Goal: Task Accomplishment & Management: Manage account settings

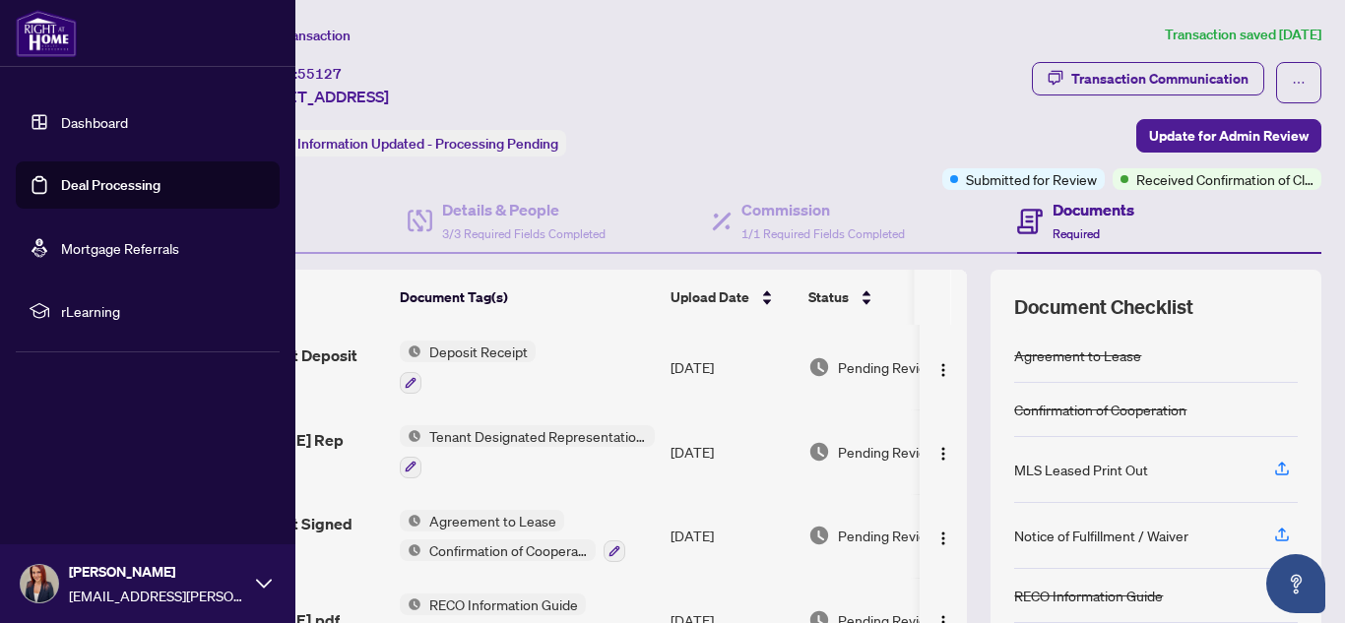
click at [97, 127] on link "Dashboard" at bounding box center [94, 122] width 67 height 18
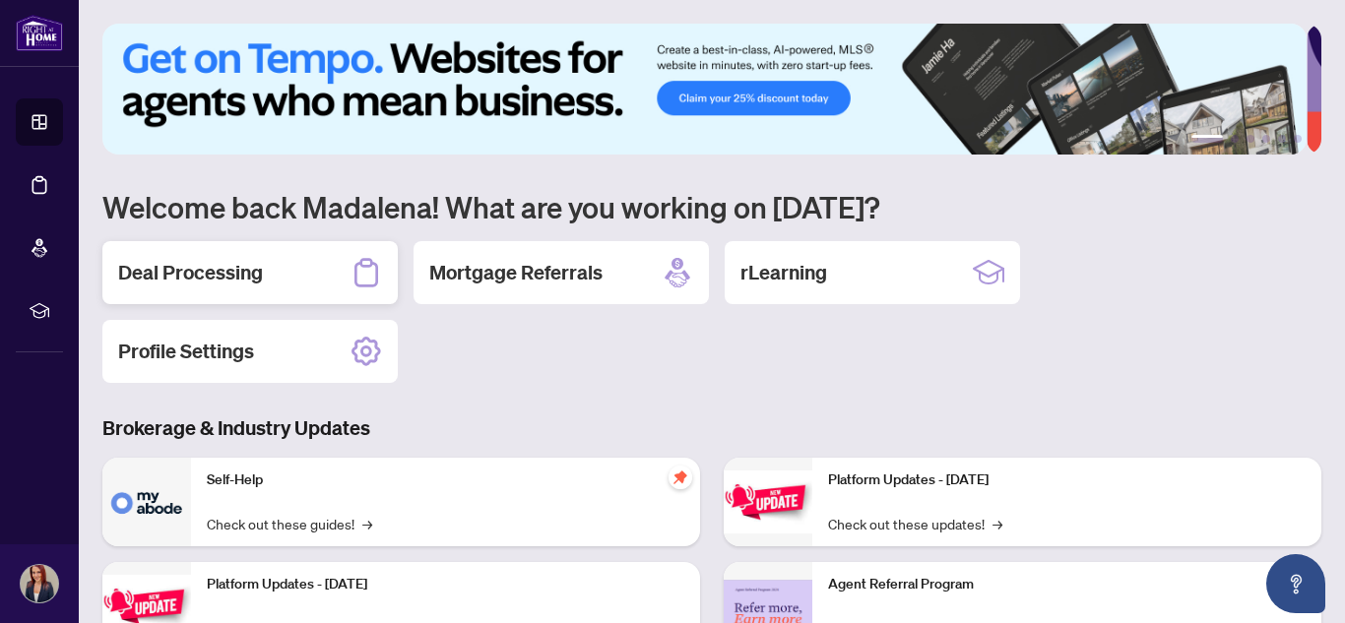
click at [343, 269] on div "Deal Processing" at bounding box center [249, 272] width 295 height 63
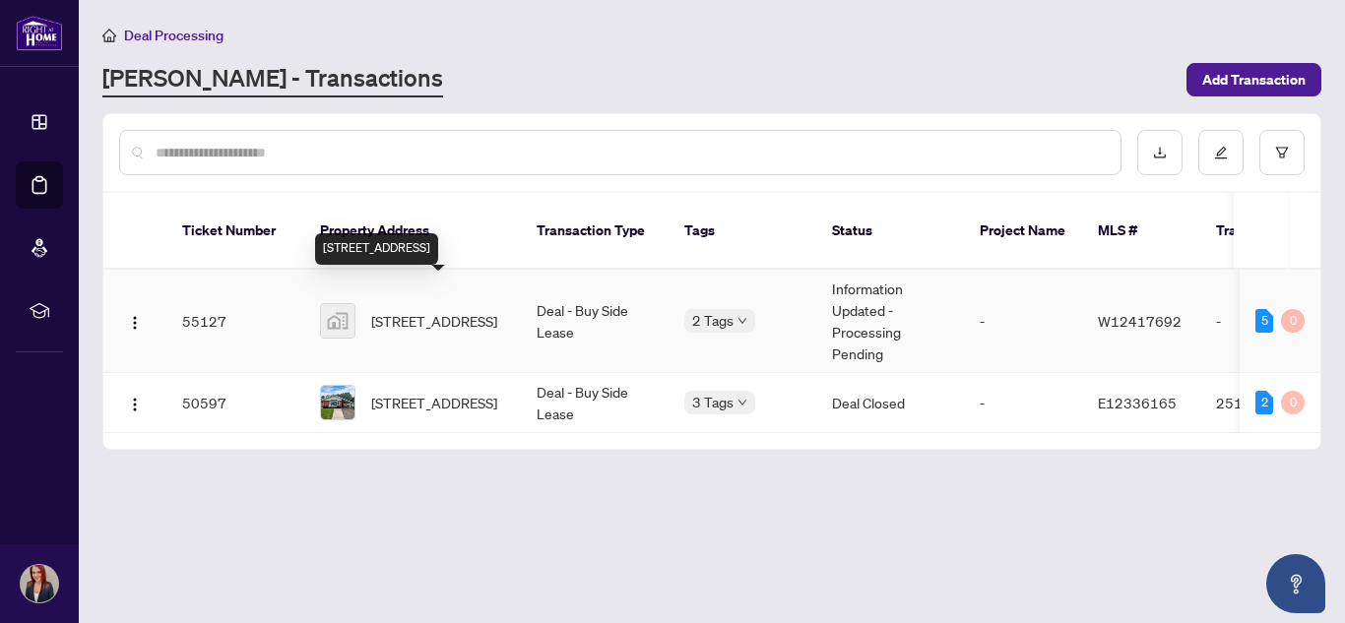
click at [453, 310] on span "[STREET_ADDRESS]" at bounding box center [434, 321] width 126 height 22
